Goal: Information Seeking & Learning: Learn about a topic

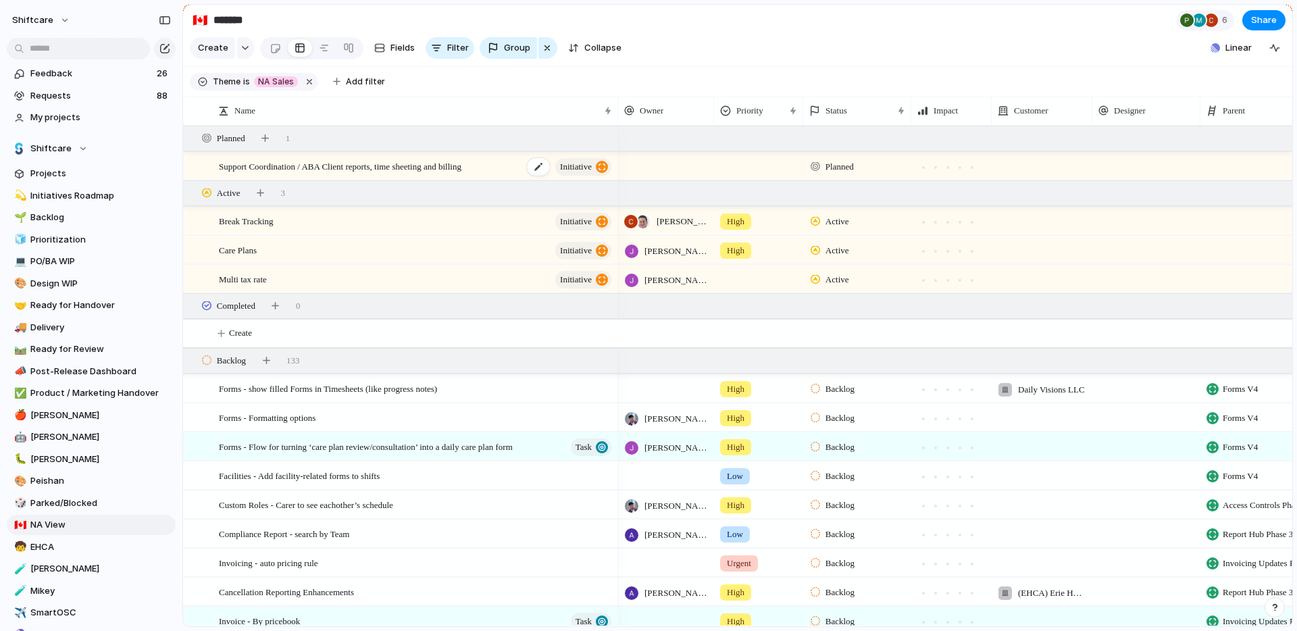
click at [405, 180] on div "Support Coordination / ABA Client reports, time sheeting and billing initiative" at bounding box center [416, 167] width 395 height 28
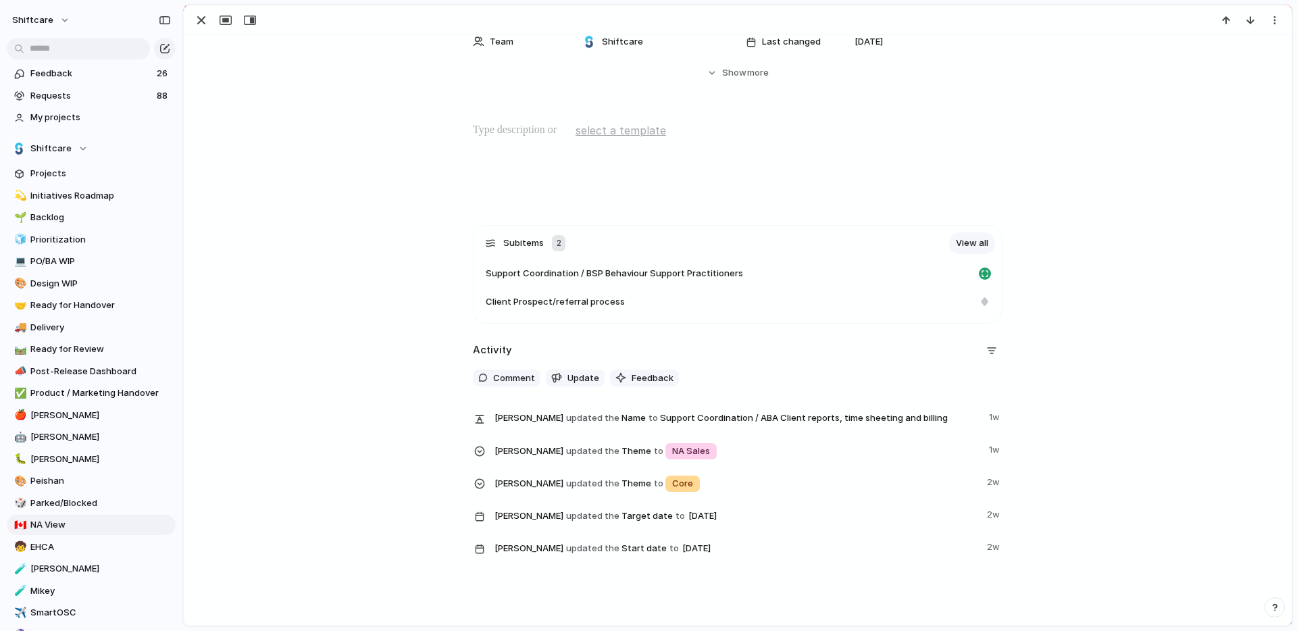
scroll to position [345, 0]
click at [95, 116] on span "My projects" at bounding box center [100, 118] width 141 height 14
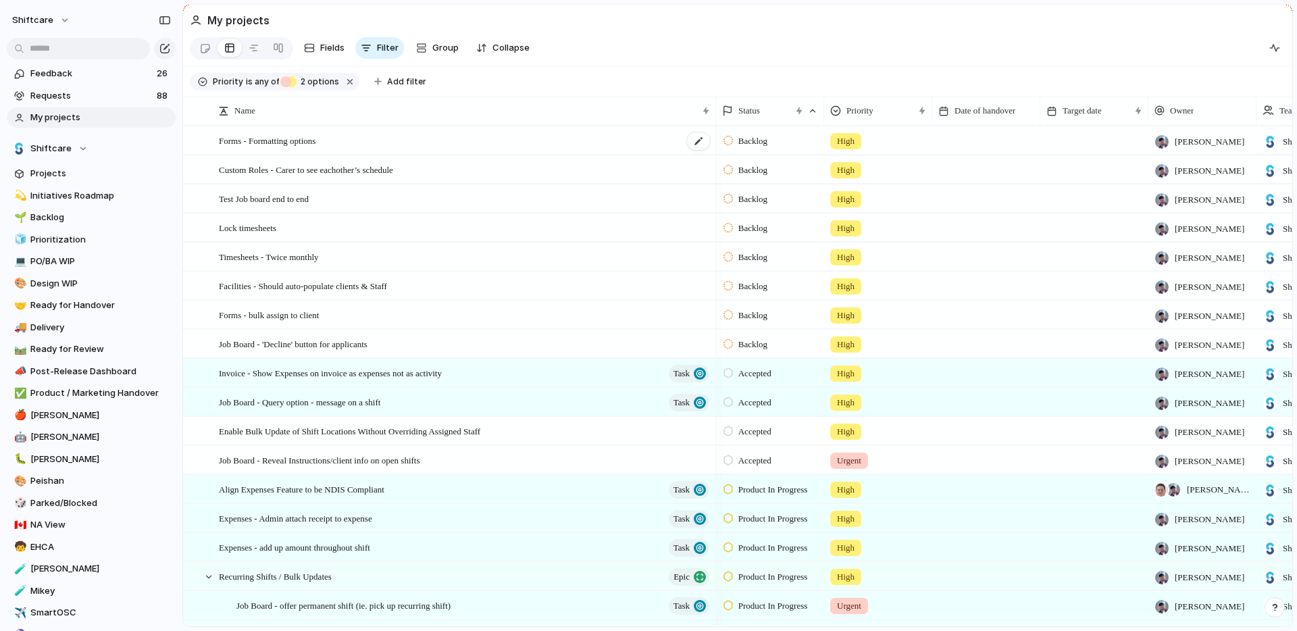
click at [423, 147] on div "Forms - Formatting options" at bounding box center [465, 141] width 493 height 28
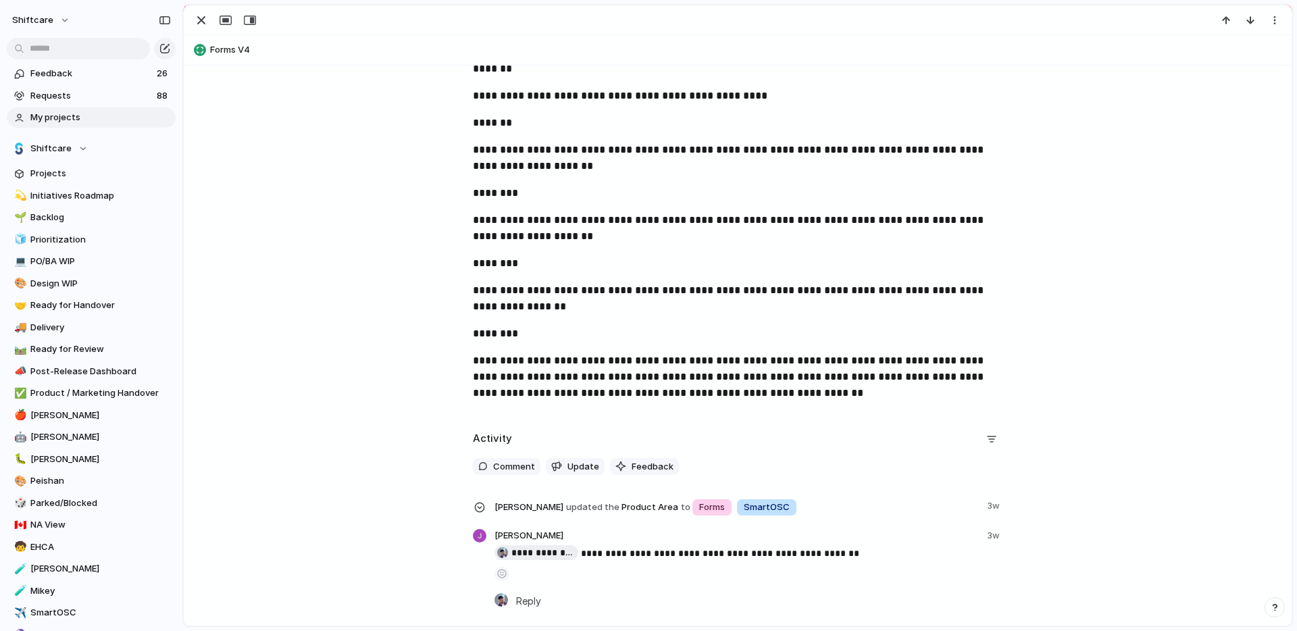
scroll to position [1143, 0]
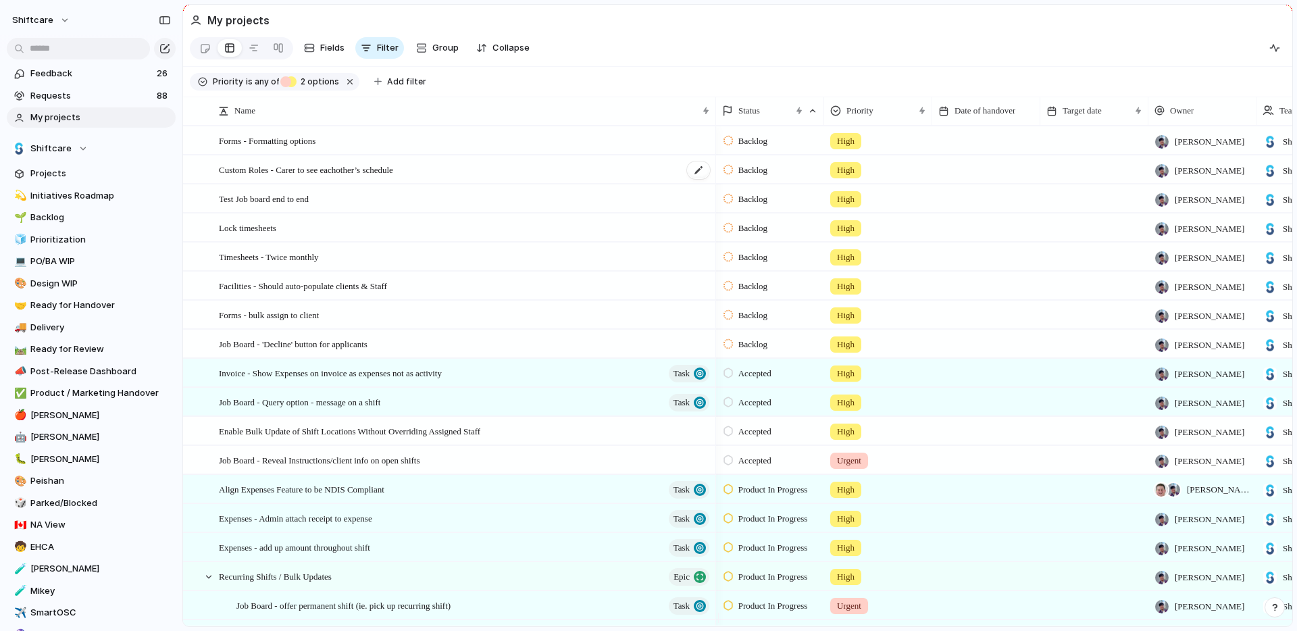
click at [449, 178] on div "Custom Roles - Carer to see eachother’s schedule" at bounding box center [465, 170] width 493 height 28
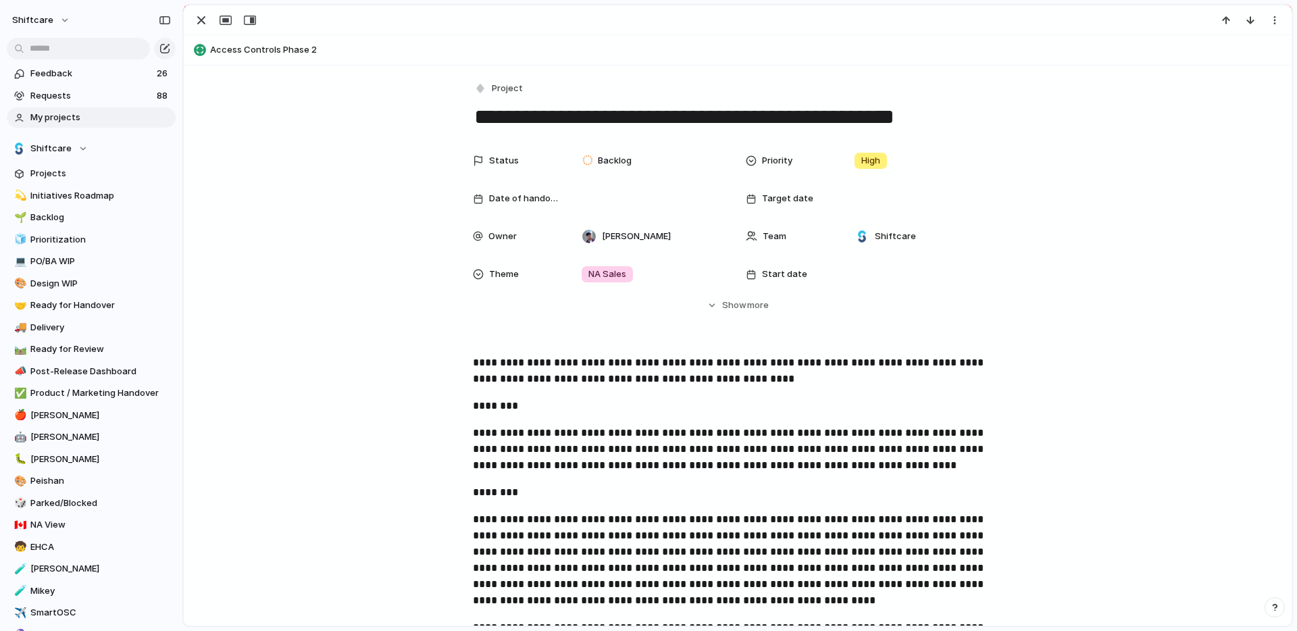
scroll to position [352, 0]
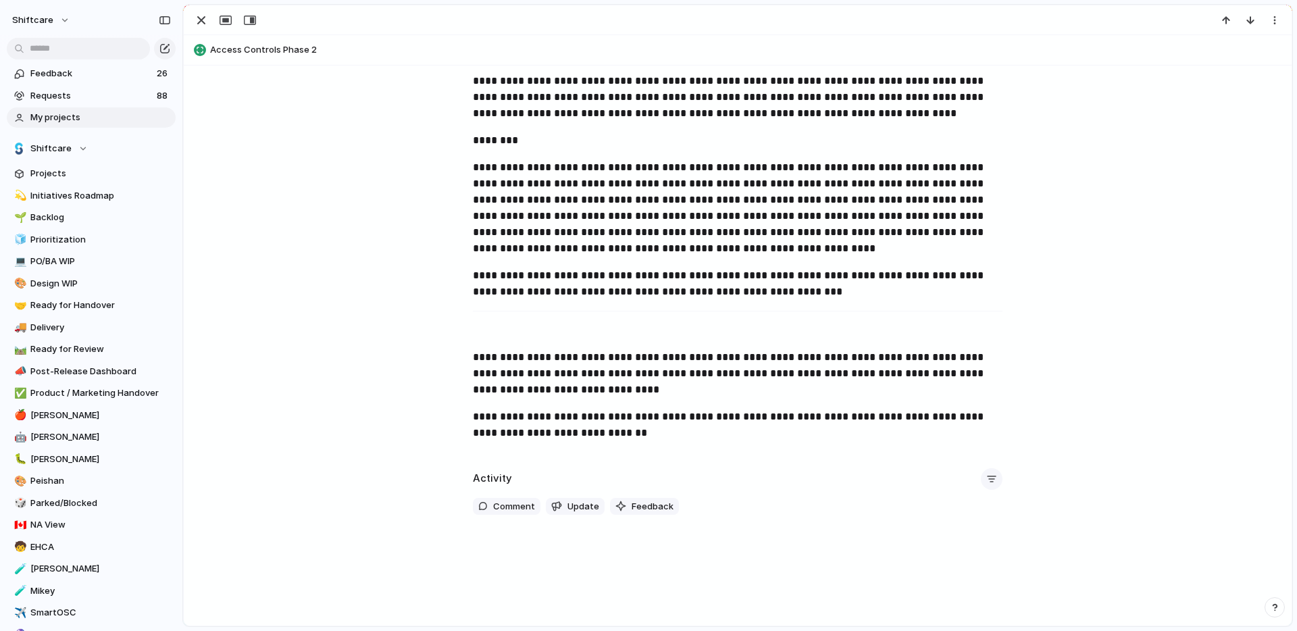
click at [987, 482] on div "button" at bounding box center [991, 479] width 11 height 11
click at [859, 498] on div "Comments Updates Changes Feedback" at bounding box center [648, 315] width 1297 height 631
click at [502, 506] on span "Comment" at bounding box center [514, 507] width 42 height 14
click at [510, 507] on span "Comment" at bounding box center [514, 507] width 42 height 14
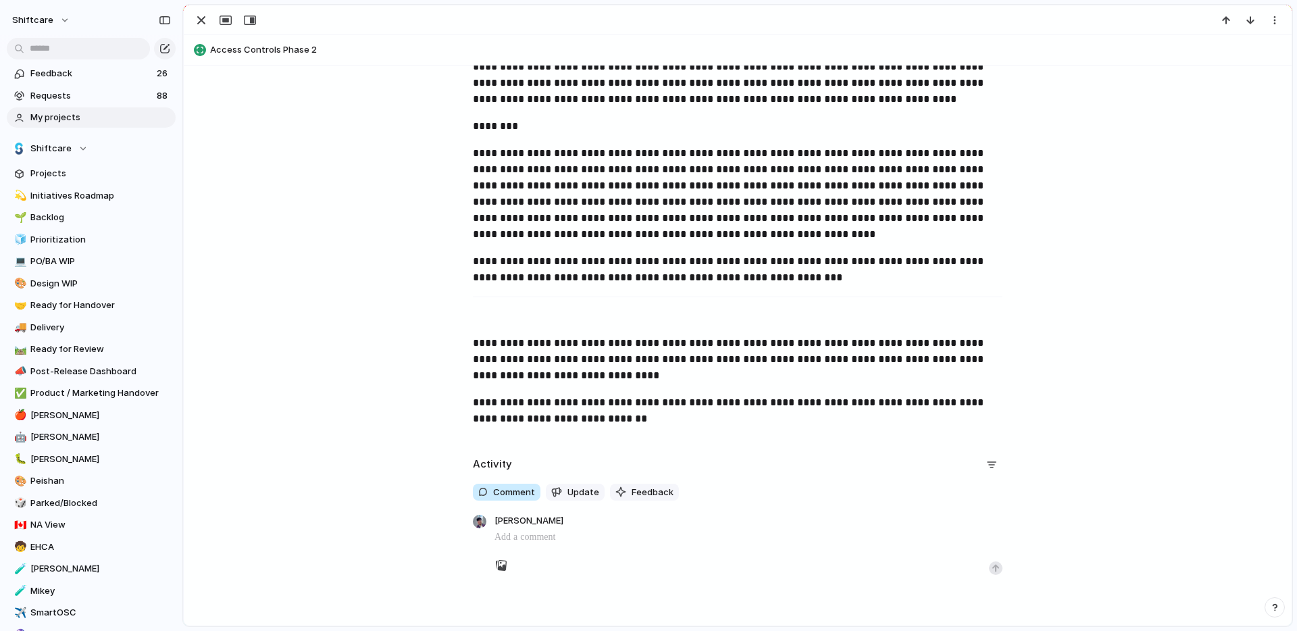
click at [511, 493] on span "Comment" at bounding box center [514, 493] width 42 height 14
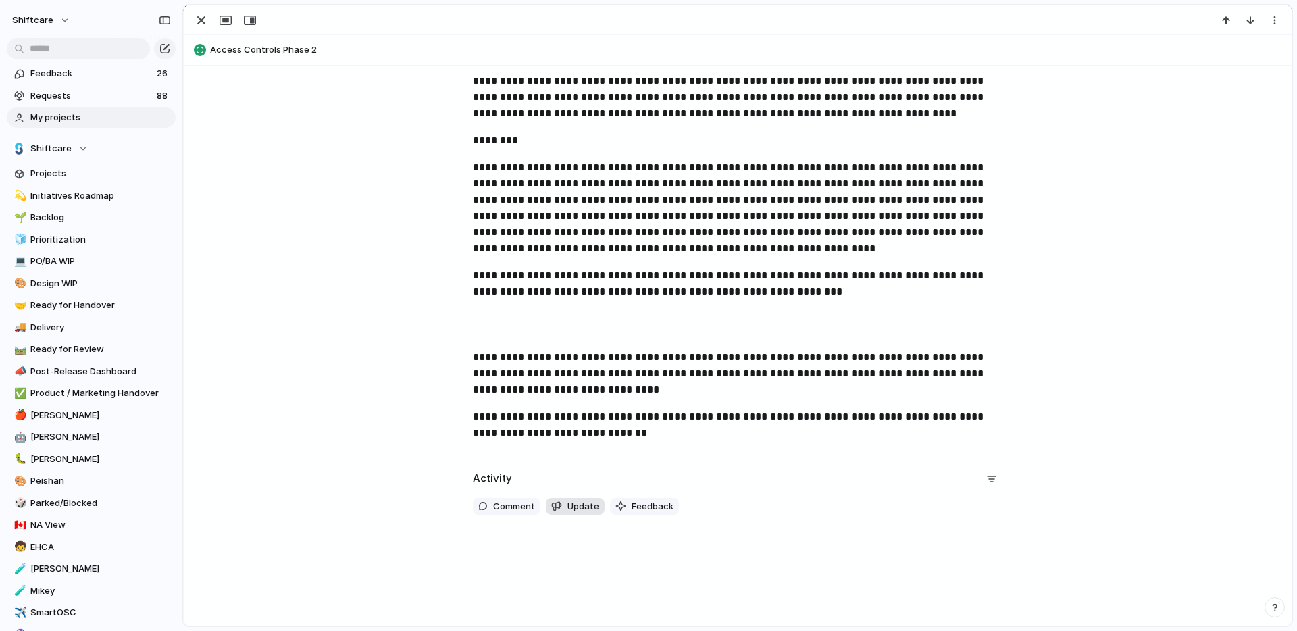
click at [568, 501] on span "Update" at bounding box center [584, 507] width 32 height 14
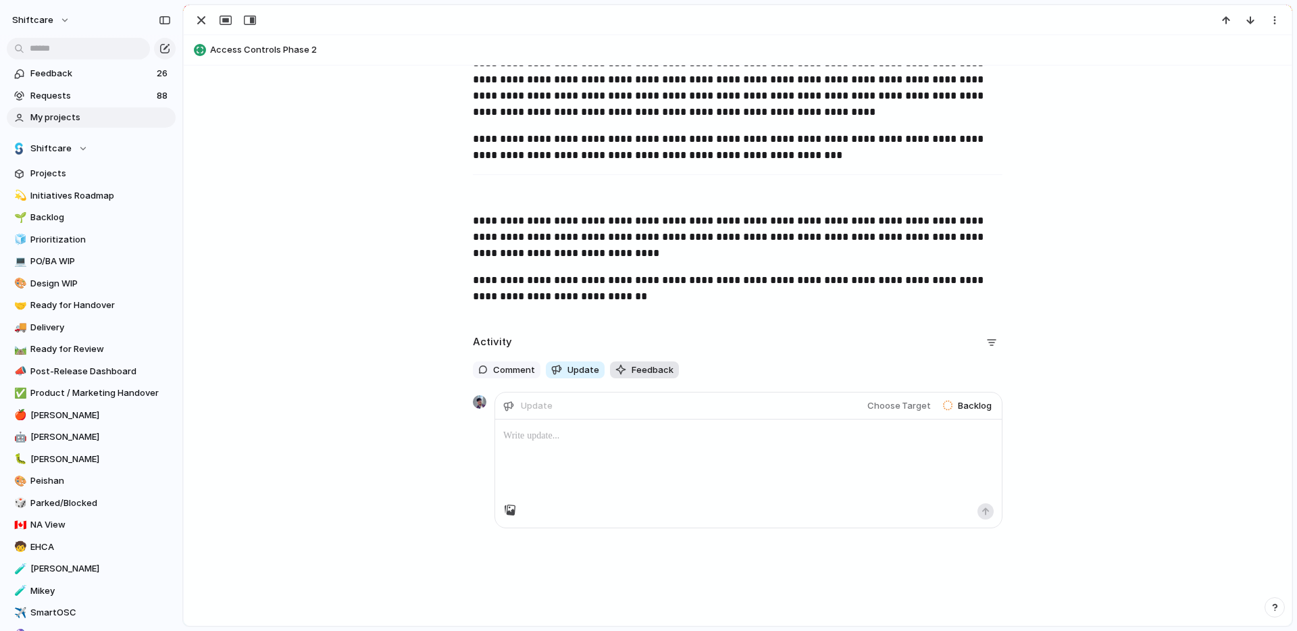
click at [638, 374] on span "Feedback" at bounding box center [653, 370] width 42 height 14
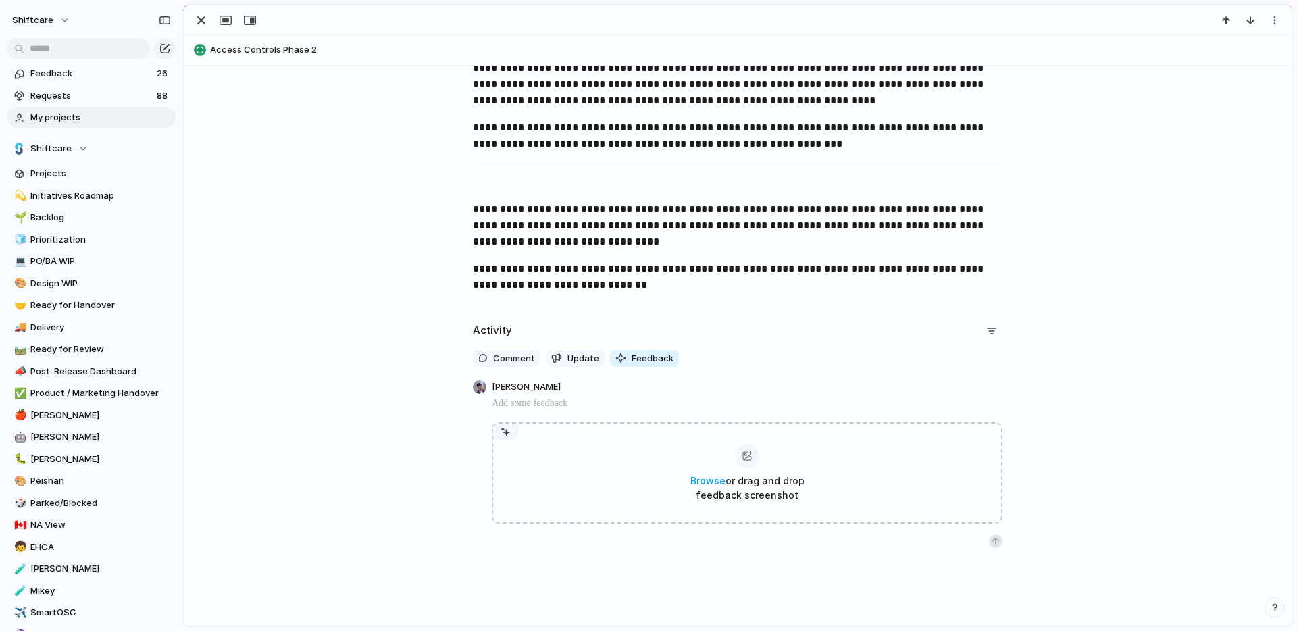
scroll to position [503, 0]
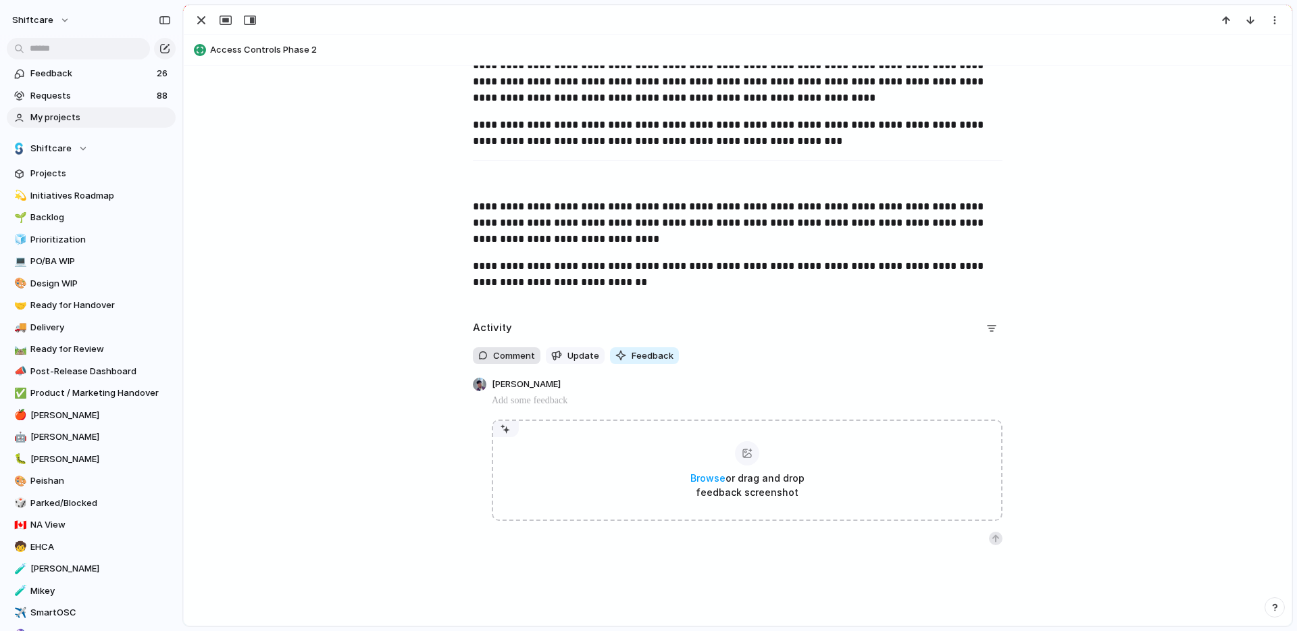
click at [493, 361] on span "Comment" at bounding box center [514, 356] width 42 height 14
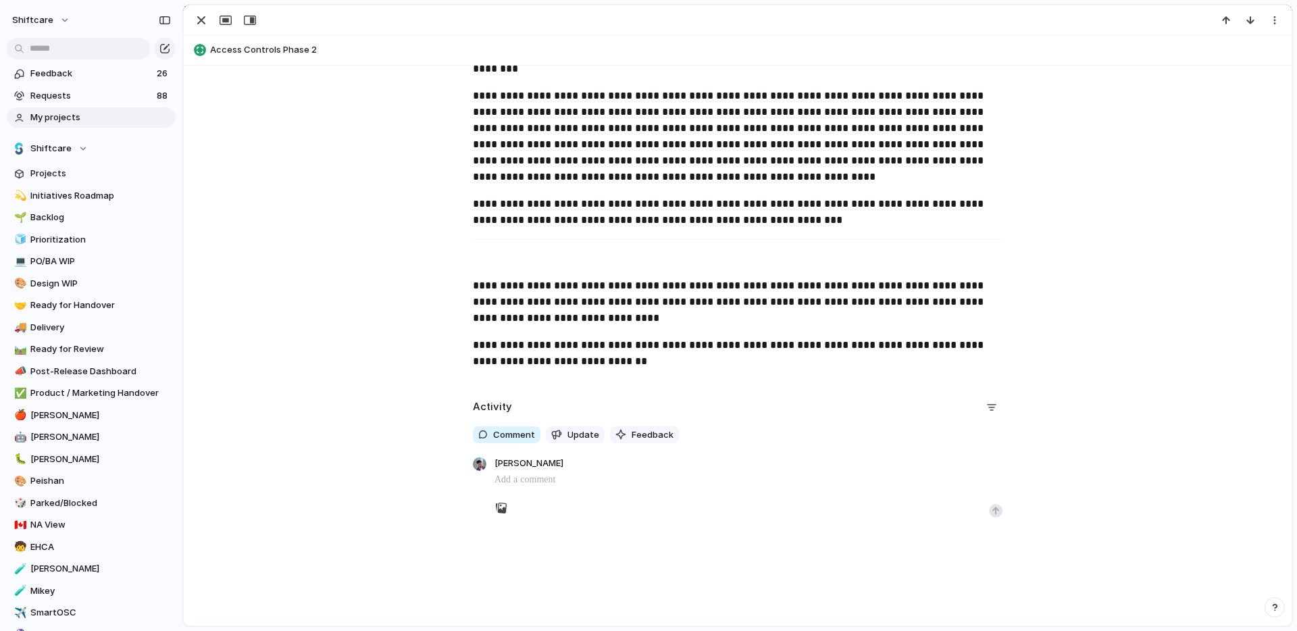
click at [588, 586] on div "**********" at bounding box center [738, 346] width 1108 height 560
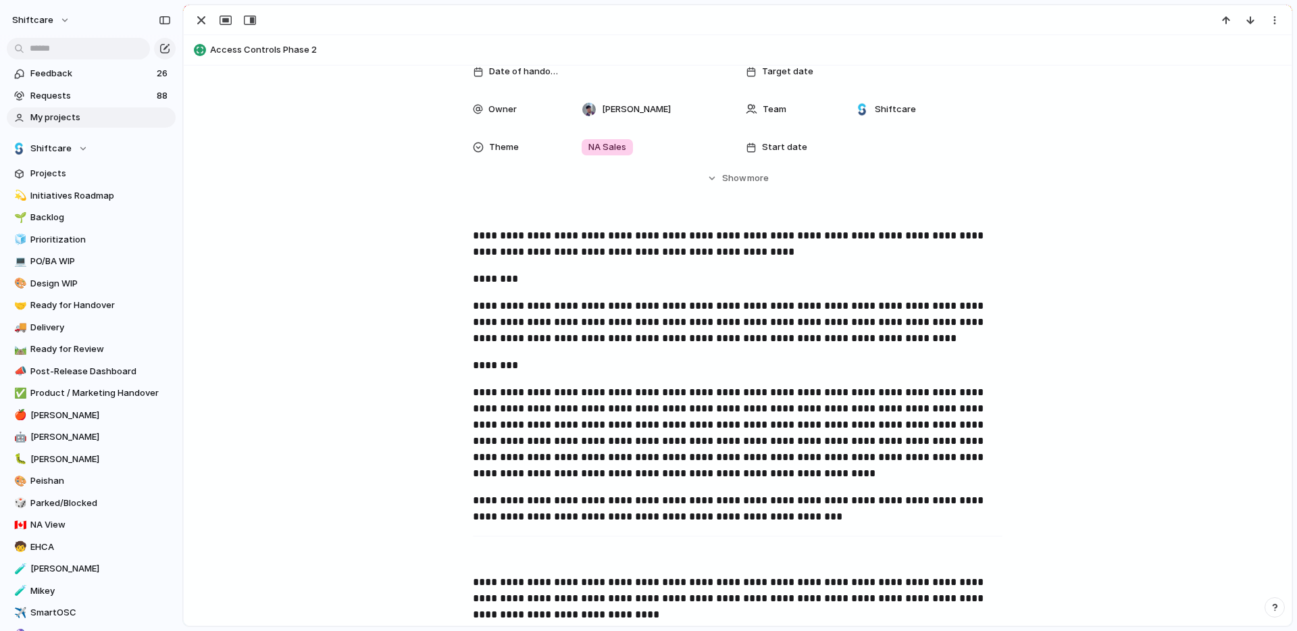
scroll to position [0, 0]
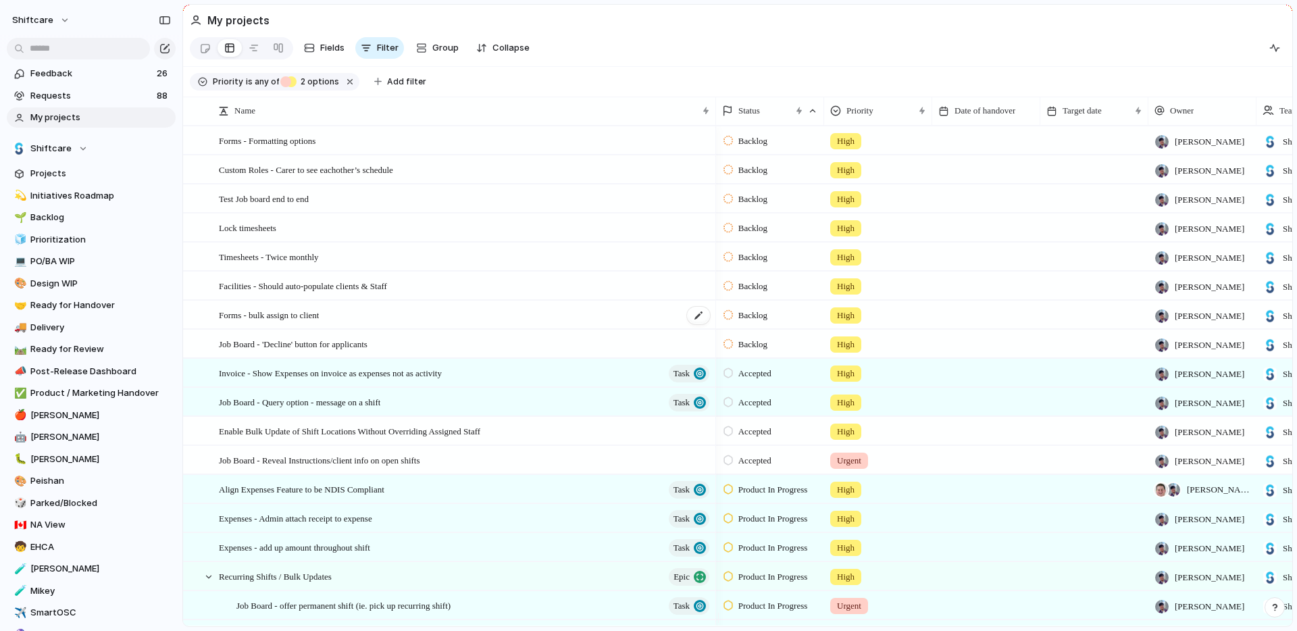
click at [468, 324] on div "Forms - bulk assign to client" at bounding box center [465, 315] width 493 height 28
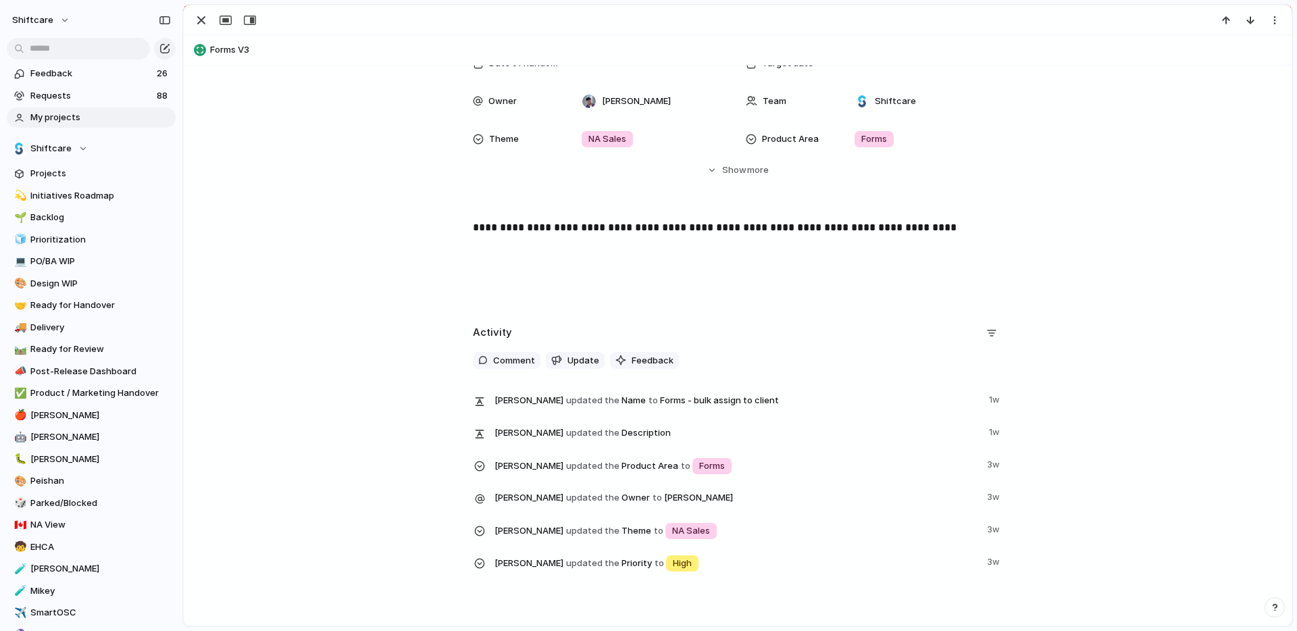
scroll to position [111, 0]
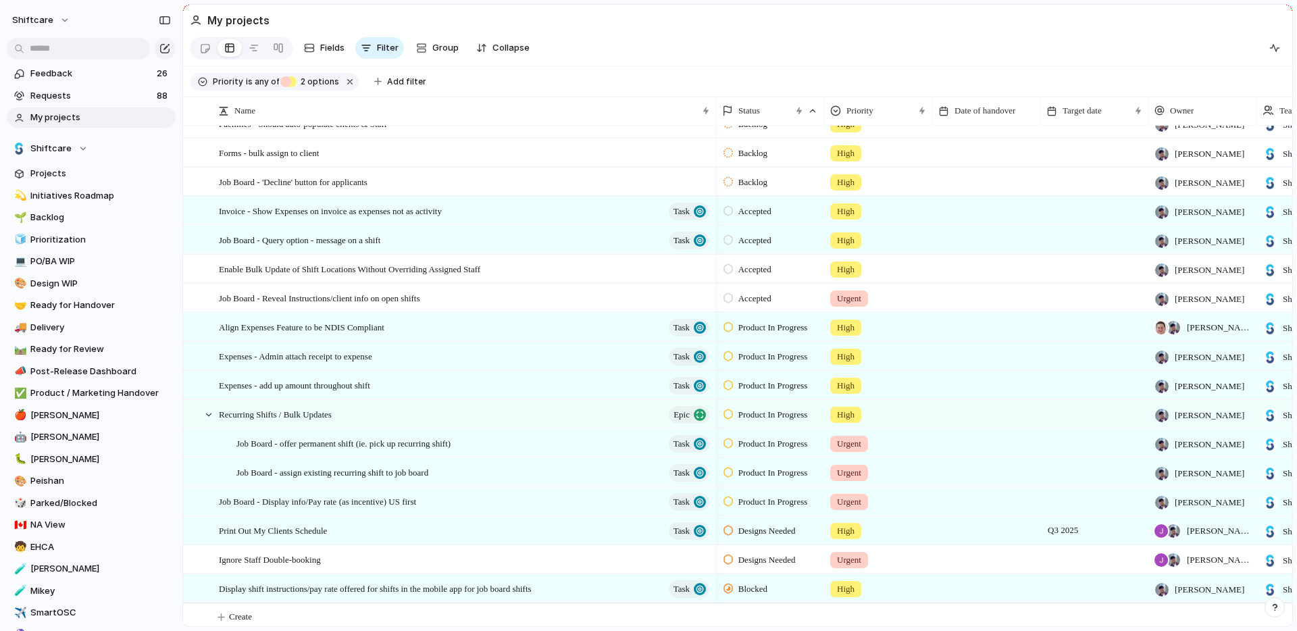
scroll to position [175, 0]
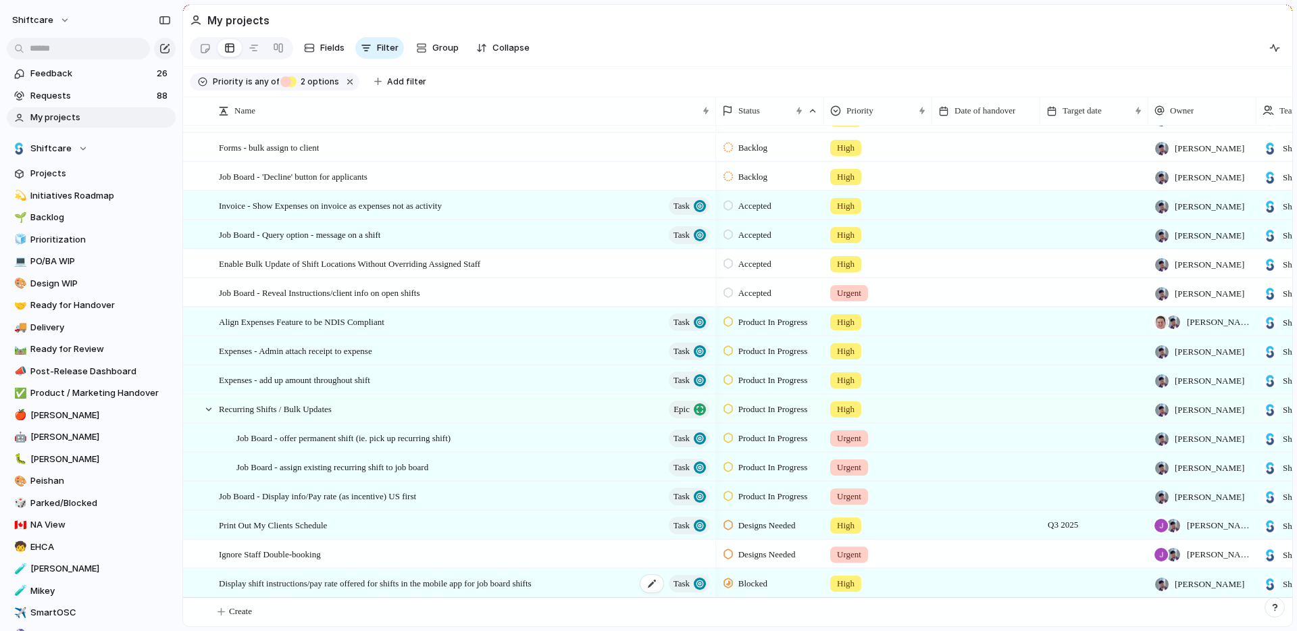
click at [532, 582] on span "Display shift instructions/pay rate offered for shifts in the mobile app for jo…" at bounding box center [375, 583] width 313 height 16
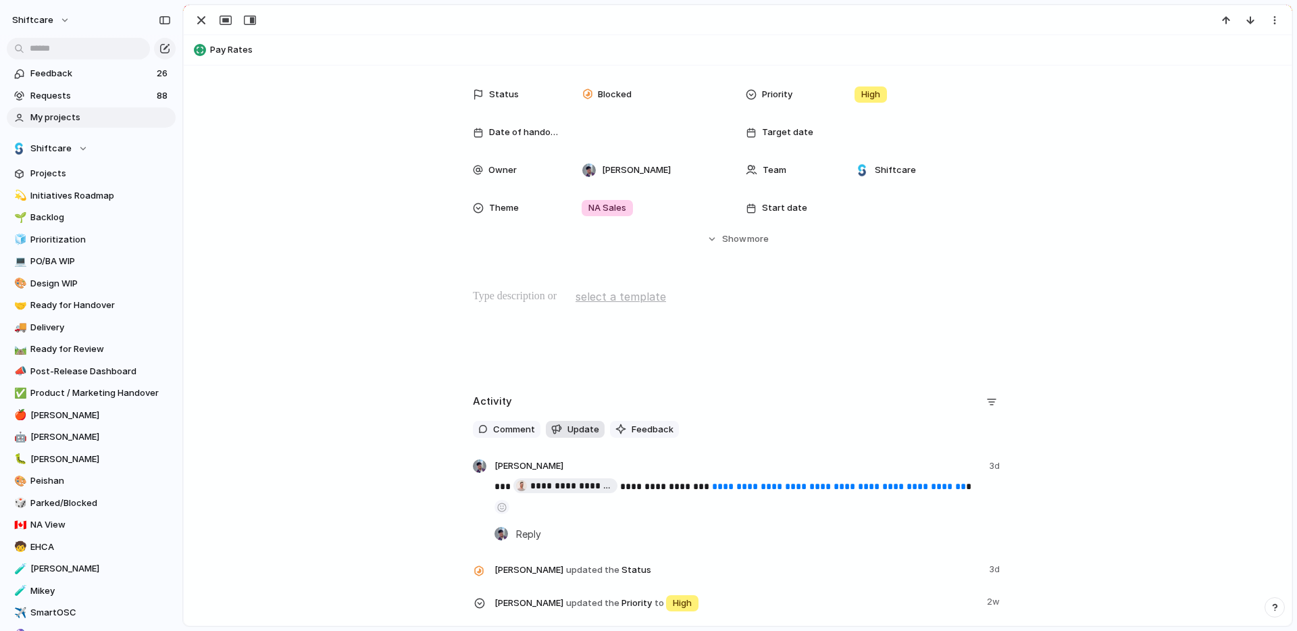
scroll to position [162, 0]
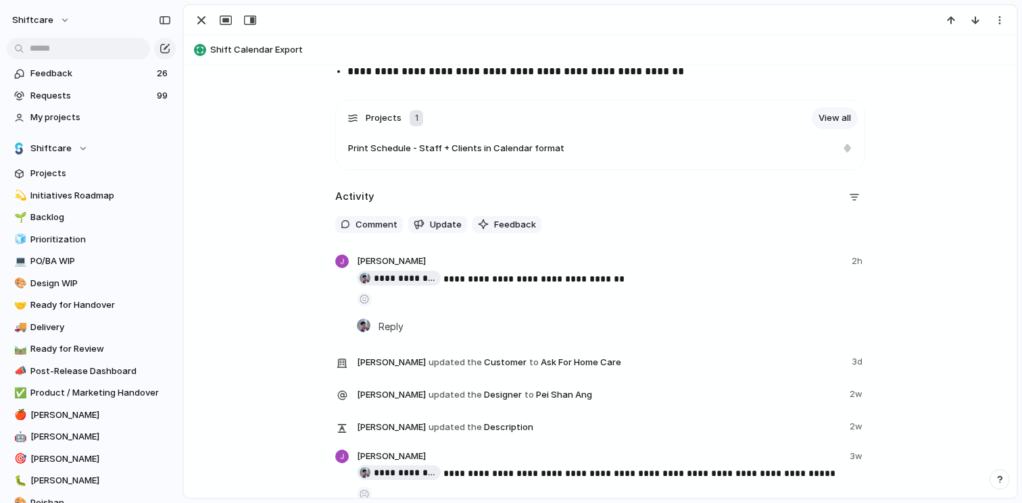
scroll to position [2651, 0]
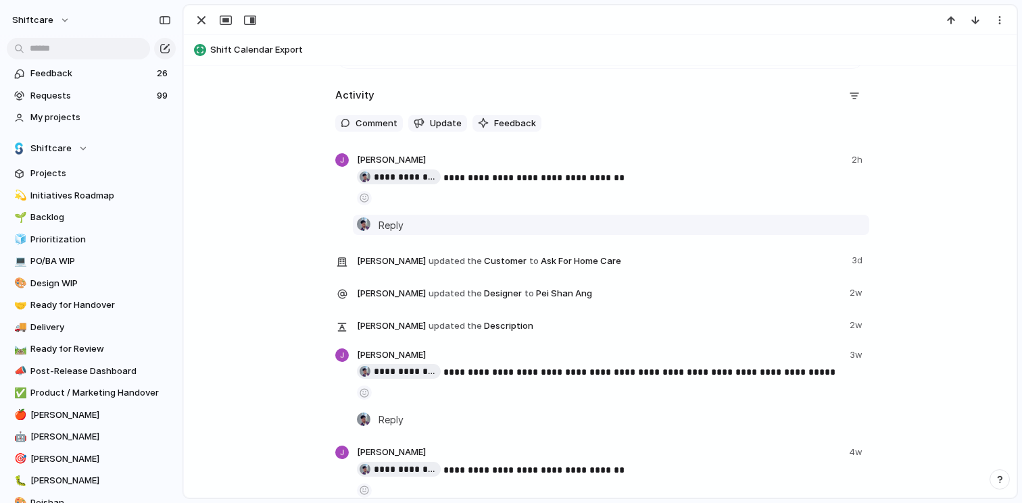
click at [530, 228] on div "Mikey Nanquil Reply" at bounding box center [621, 225] width 486 height 15
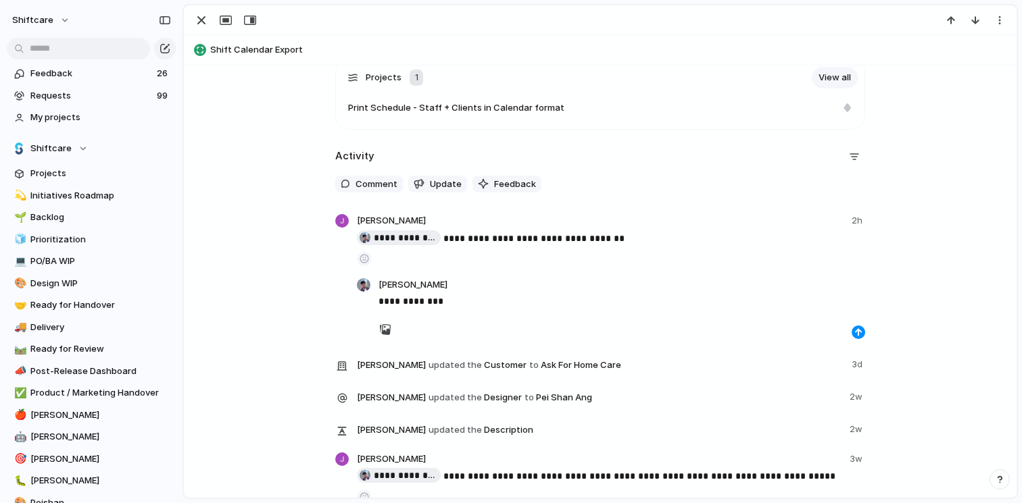
scroll to position [2719, 0]
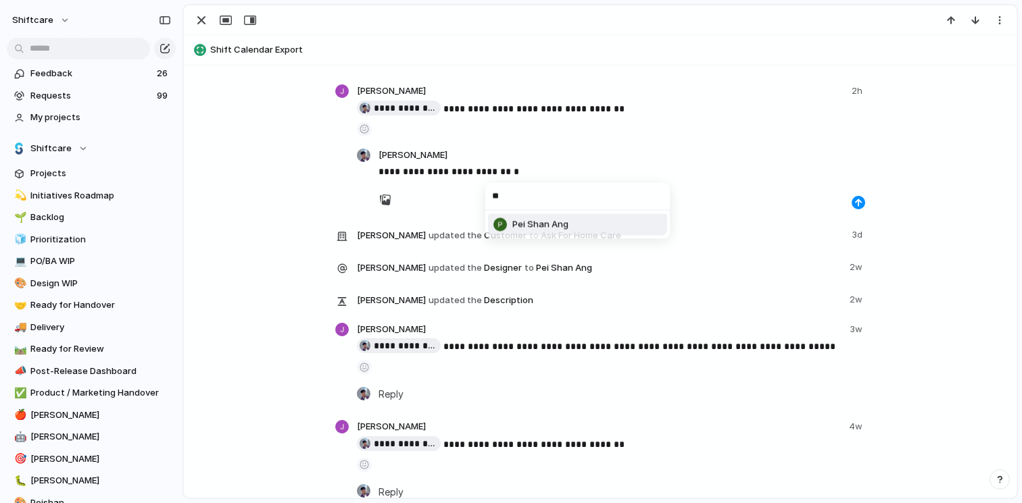
type input "**"
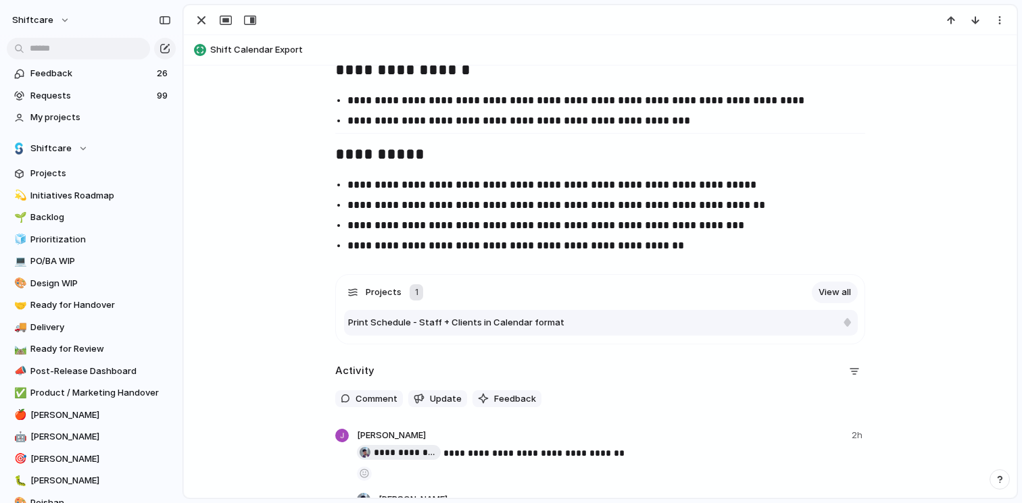
scroll to position [2628, 0]
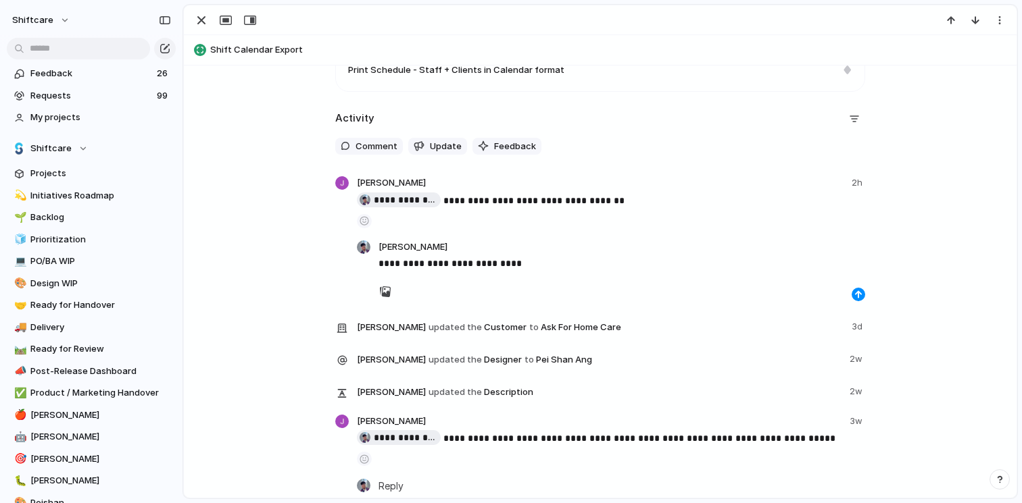
click at [566, 268] on body "**********" at bounding box center [511, 251] width 1022 height 503
type input "***"
click at [573, 307] on li "Pei Shan Ang" at bounding box center [577, 316] width 179 height 22
click at [854, 292] on div "button" at bounding box center [858, 295] width 8 height 8
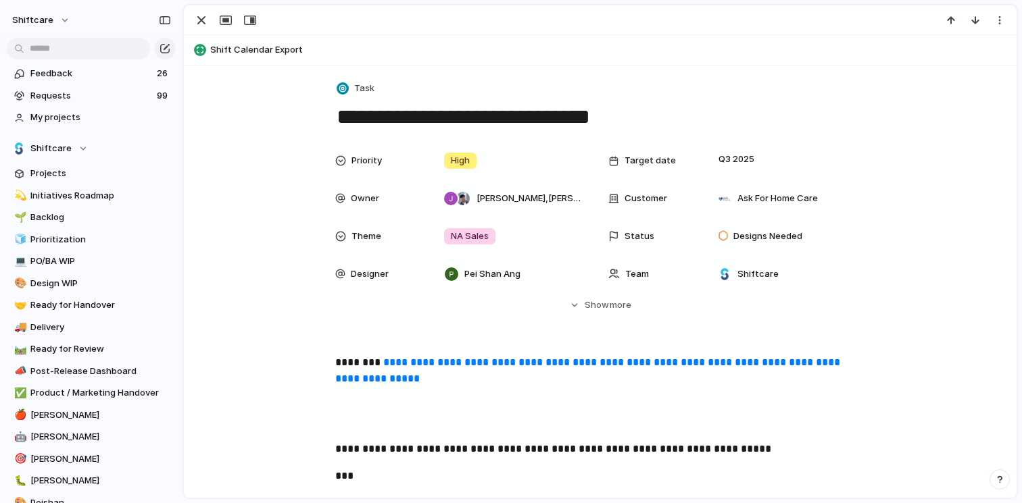
scroll to position [0, 0]
